Goal: Information Seeking & Learning: Learn about a topic

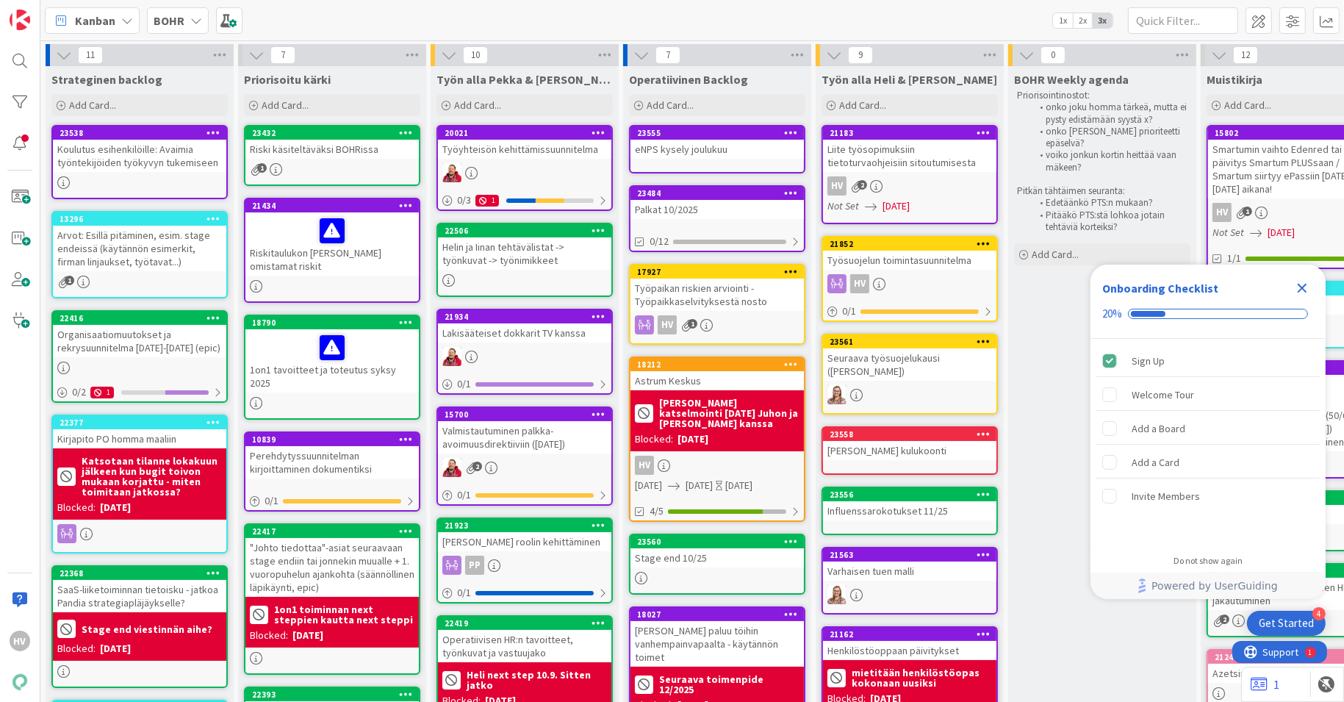
click at [185, 18] on div "BOHR" at bounding box center [178, 20] width 62 height 26
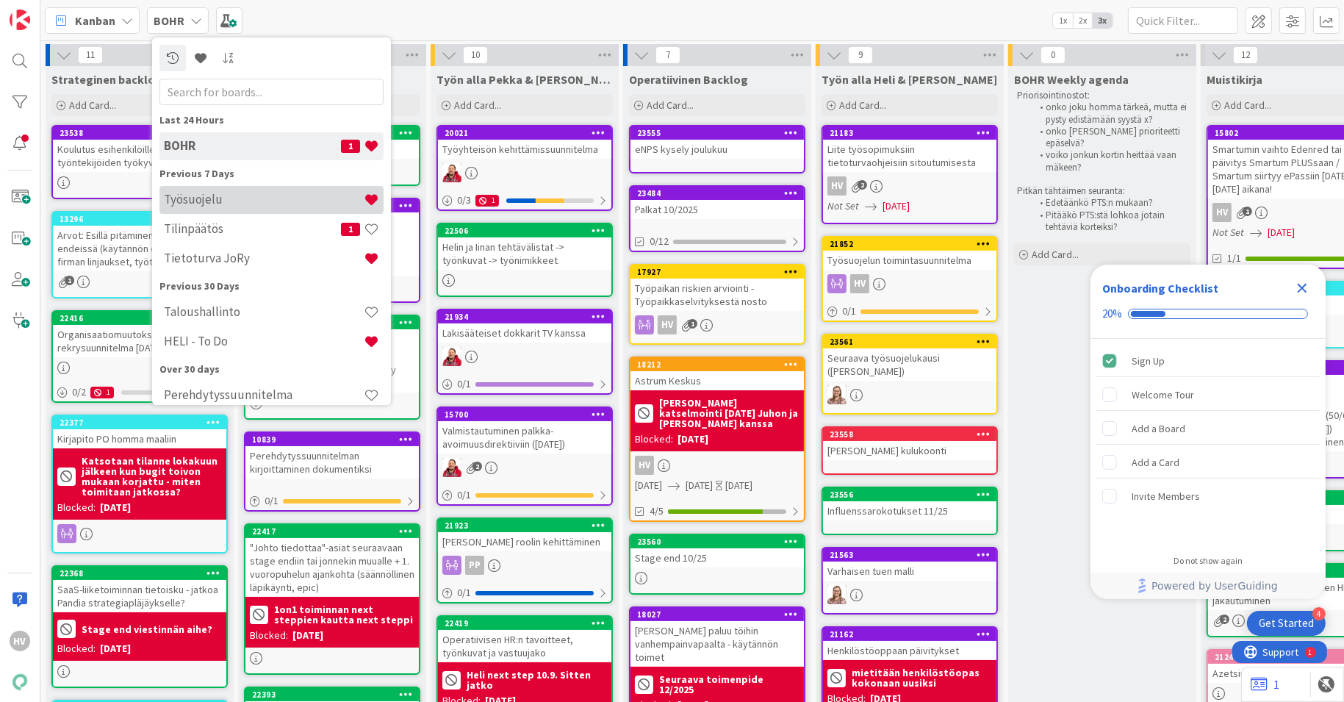
click at [231, 203] on h4 "Työsuojelu" at bounding box center [264, 199] width 200 height 15
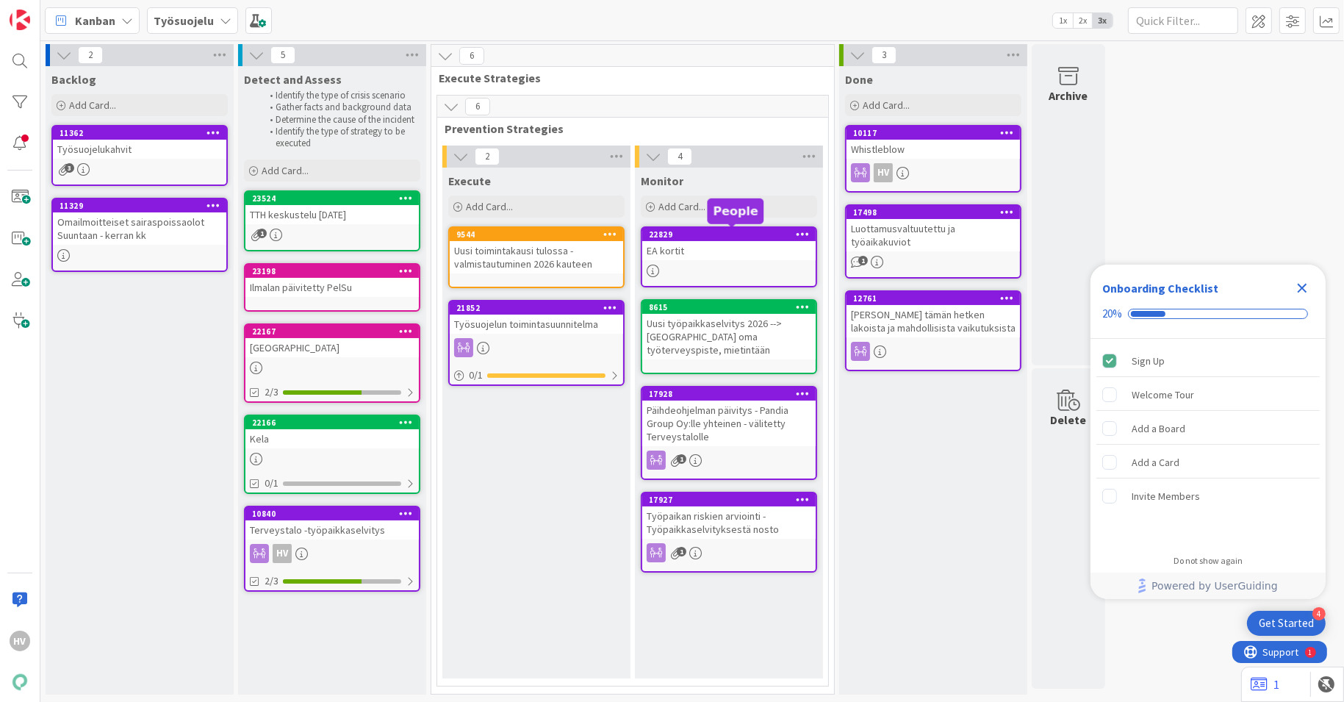
click at [718, 237] on div "22829" at bounding box center [732, 234] width 167 height 10
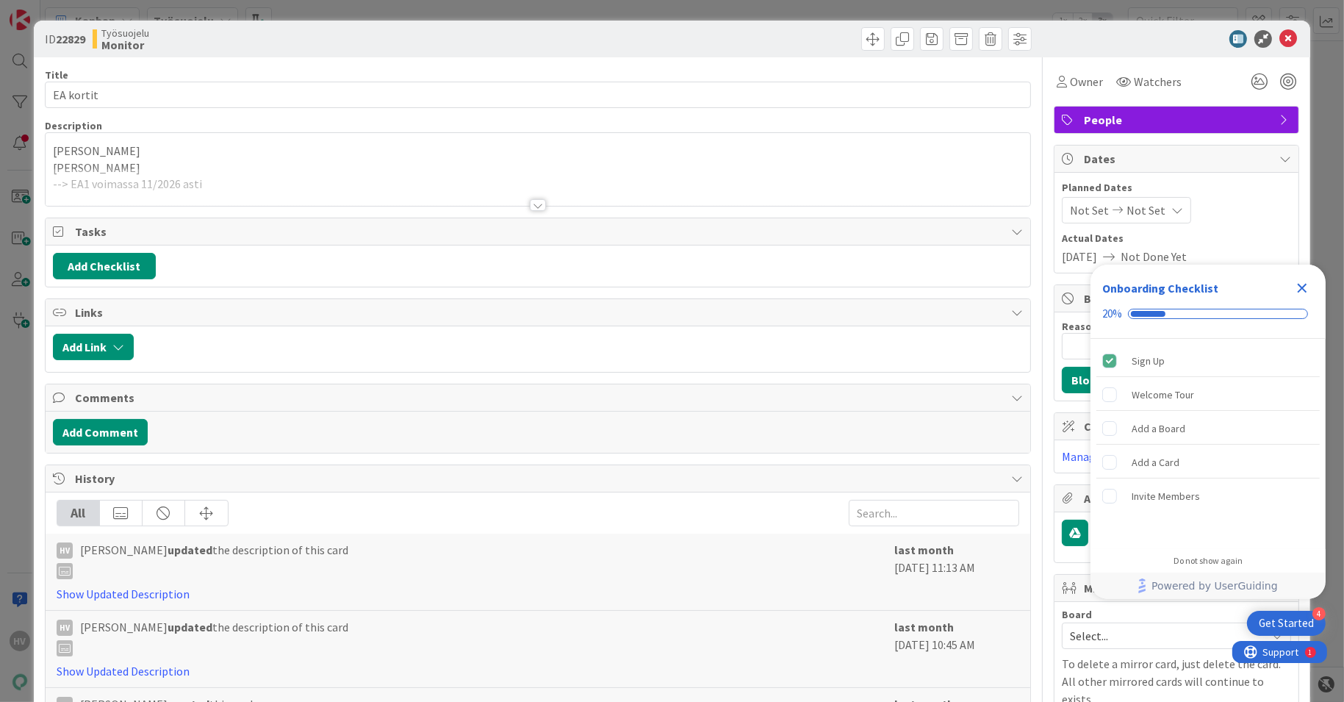
click at [530, 207] on div at bounding box center [538, 205] width 16 height 12
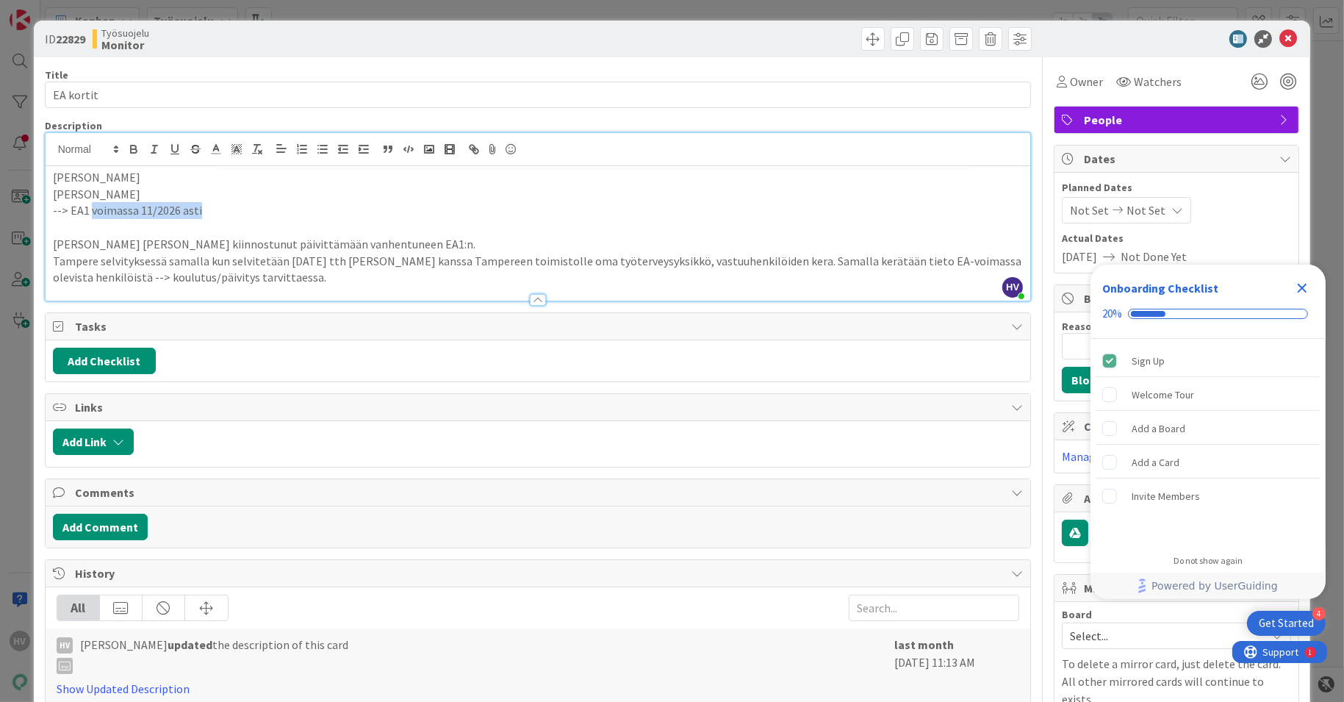
drag, startPoint x: 182, startPoint y: 211, endPoint x: 88, endPoint y: 215, distance: 94.1
click at [88, 215] on p "--> EA1 voimassa 11/2026 asti" at bounding box center [538, 210] width 971 height 17
copy p "voimassa 11/2026 asti"
click at [1279, 35] on icon at bounding box center [1288, 39] width 18 height 18
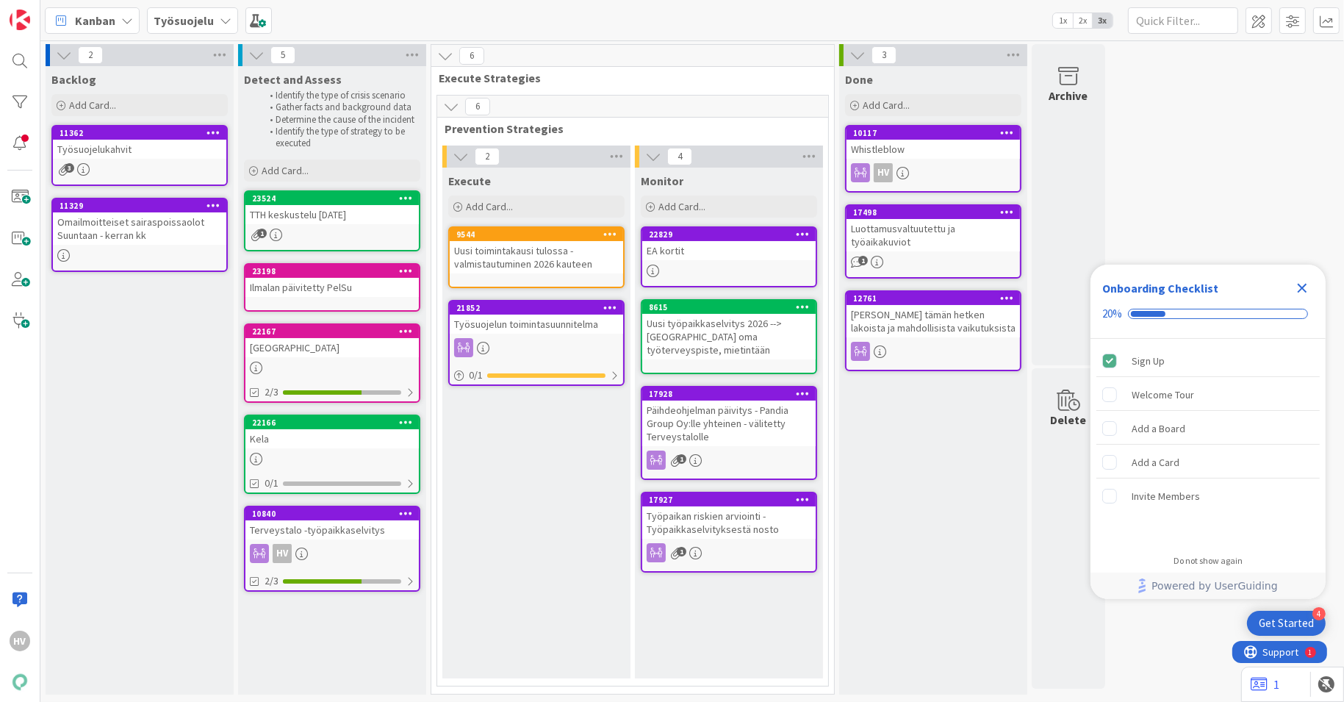
click at [727, 314] on div "Uusi työpaikkaselvitys 2026 --> [GEOGRAPHIC_DATA] oma työterveyspiste, mietintä…" at bounding box center [728, 337] width 173 height 46
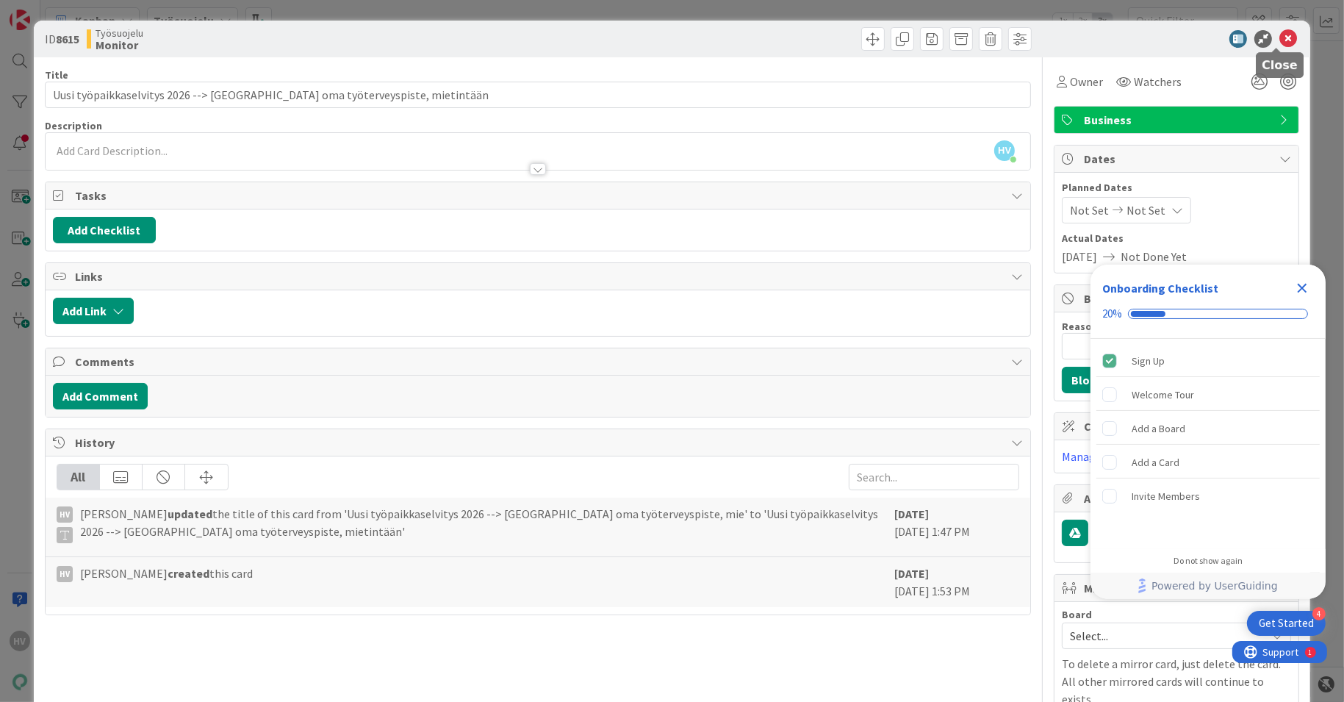
click at [1279, 35] on icon at bounding box center [1288, 39] width 18 height 18
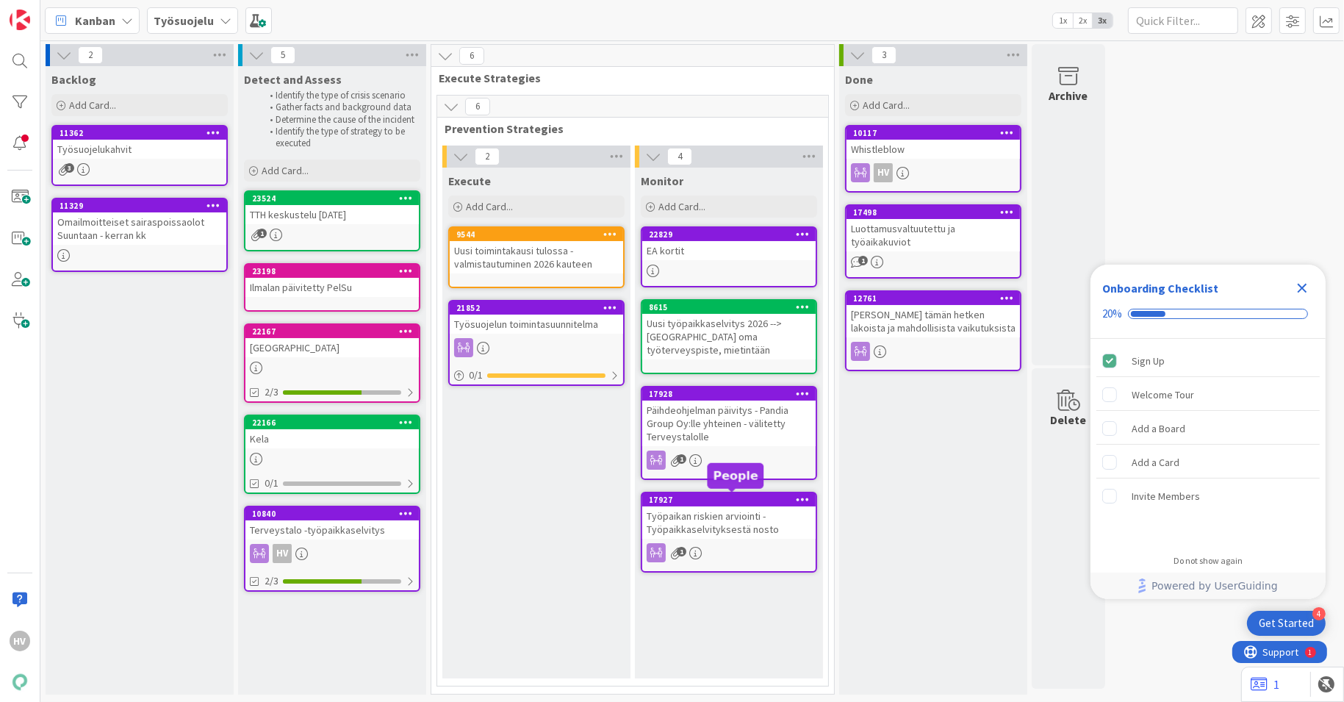
click at [713, 502] on div "17927" at bounding box center [732, 499] width 167 height 10
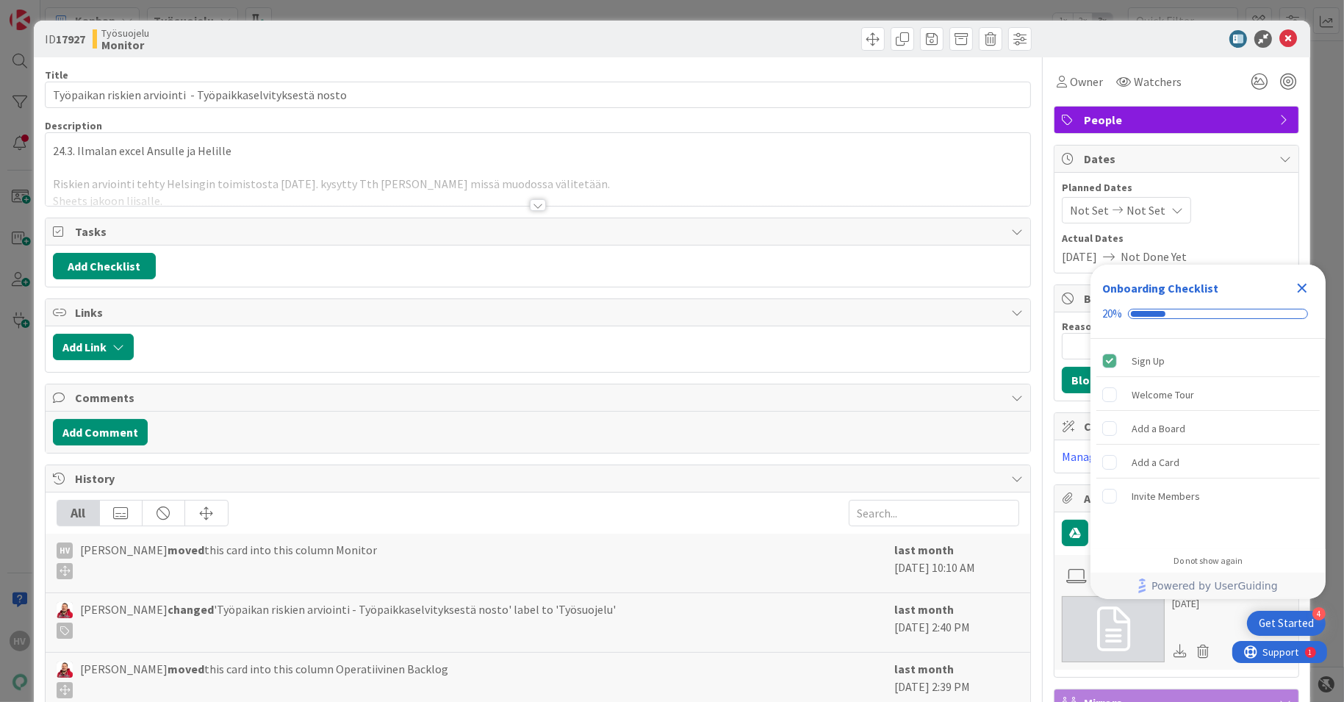
click at [530, 203] on div at bounding box center [538, 205] width 16 height 12
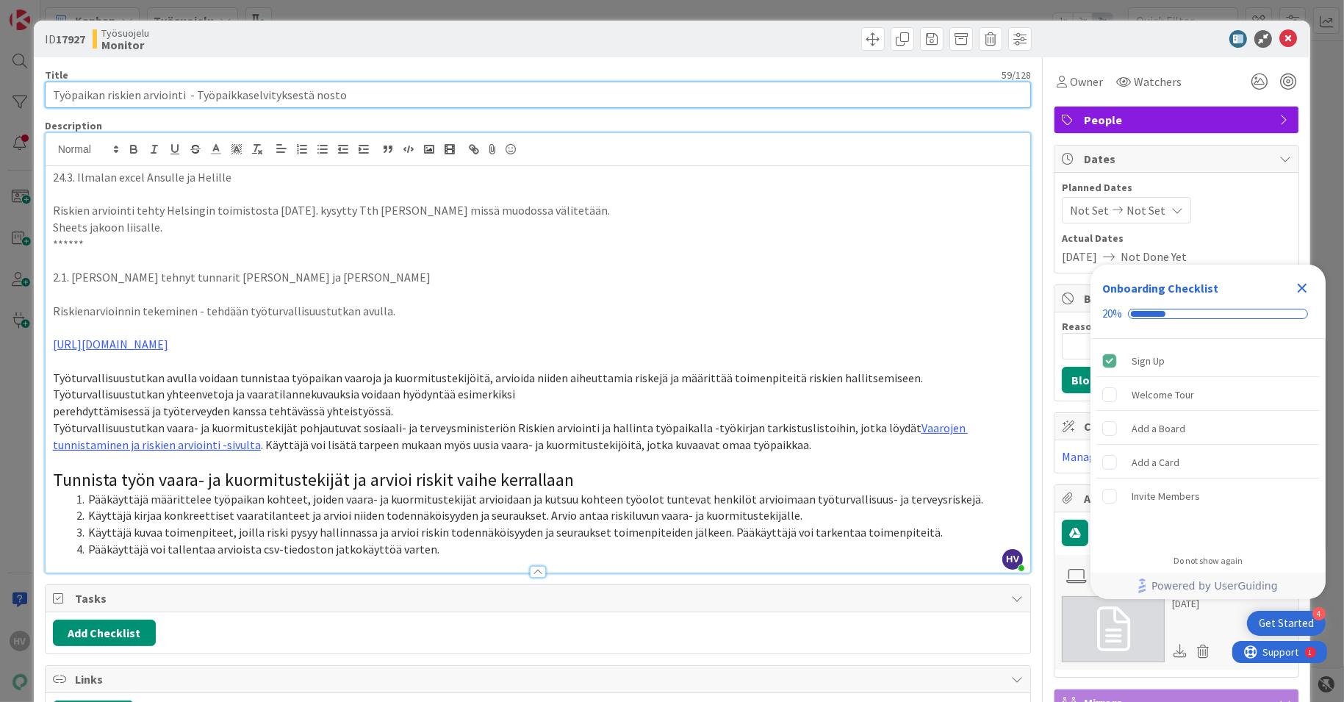
drag, startPoint x: 185, startPoint y: 96, endPoint x: 35, endPoint y: 74, distance: 152.1
click at [35, 74] on div "ID 17927 Työsuojelu Monitor Title 59 / 128 Työpaikan riskien arviointi - Työpai…" at bounding box center [672, 631] width 1277 height 1220
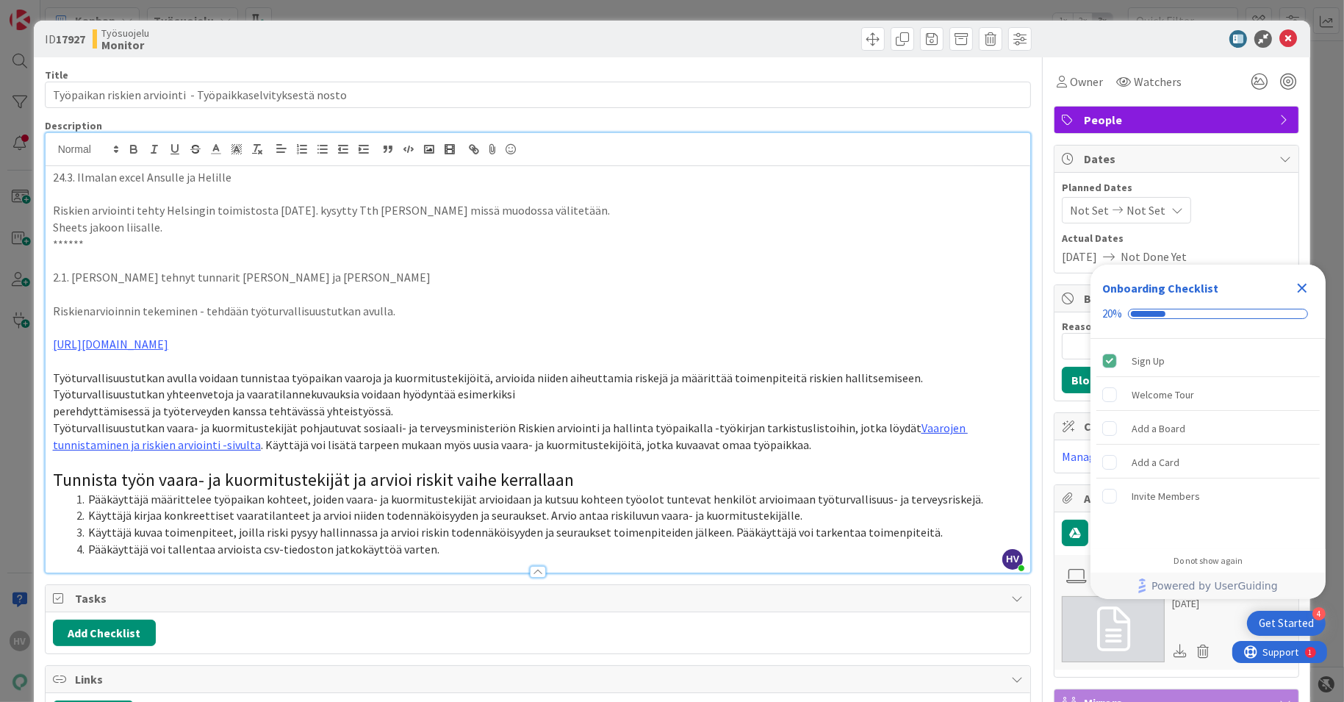
click at [1297, 284] on icon "Close Checklist" at bounding box center [1302, 289] width 10 height 10
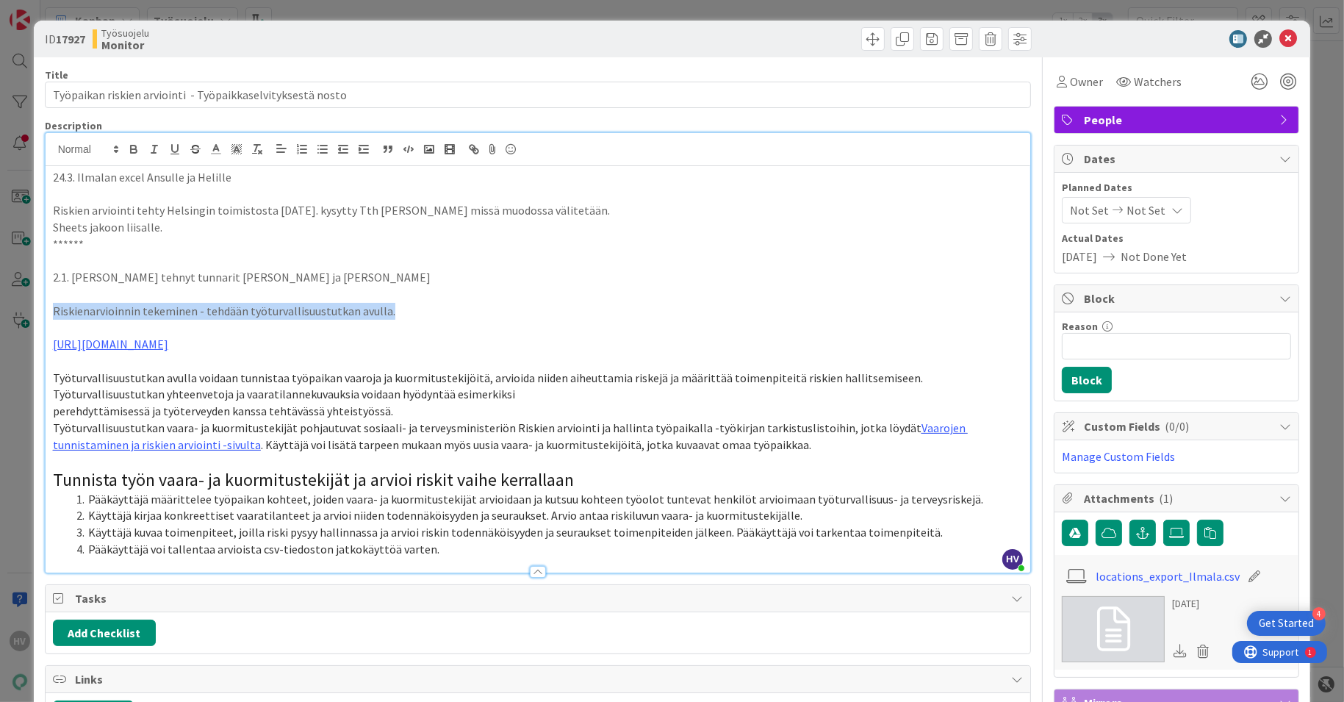
drag, startPoint x: 407, startPoint y: 312, endPoint x: 46, endPoint y: 314, distance: 360.7
click at [46, 314] on div "24.3. Ilmalan excel Ansulle ja Helille Riskien arviointi tehty Helsingin toimis…" at bounding box center [538, 369] width 985 height 406
copy p "Riskienarvioinnin tekeminen - tehdään työturvallisuustutkan avulla."
